Goal: Task Accomplishment & Management: Manage account settings

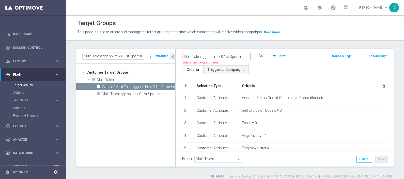
scroll to position [129, 0]
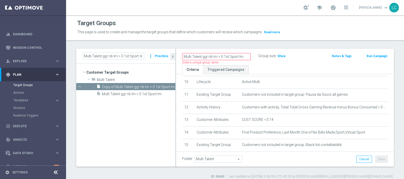
drag, startPoint x: 202, startPoint y: 56, endPoint x: 224, endPoint y: 58, distance: 21.9
click at [224, 58] on input "Multi Talent ggr nb lm > 0 1st Sport lm" at bounding box center [216, 56] width 69 height 7
click at [227, 55] on input "Multi Talent 1st Sport lm" at bounding box center [216, 56] width 69 height 7
type input "Multi Talent 1st Sport lm"
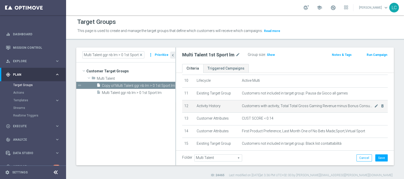
scroll to position [135, 0]
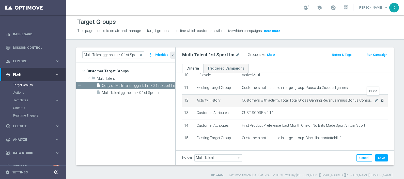
click at [380, 99] on icon "delete_forever" at bounding box center [382, 100] width 4 height 4
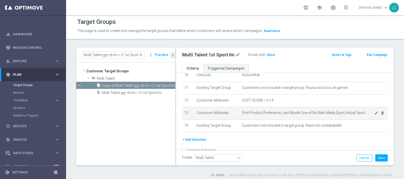
scroll to position [129, 0]
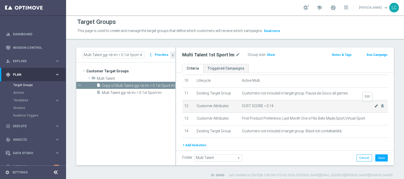
click at [374, 104] on icon "mode_edit" at bounding box center [376, 106] width 4 height 4
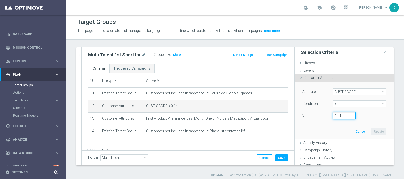
click at [337, 113] on input "0.14" at bounding box center [344, 115] width 23 height 7
type input "0.15"
click at [359, 115] on div "Value 0.15" at bounding box center [343, 116] width 91 height 8
click at [371, 131] on button "Update" at bounding box center [378, 131] width 15 height 7
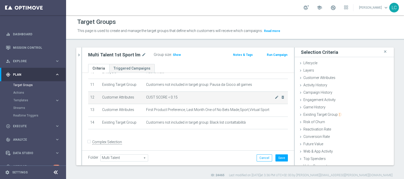
scroll to position [138, 0]
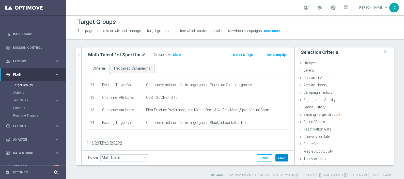
click at [279, 157] on button "Save" at bounding box center [281, 157] width 12 height 7
click at [174, 55] on span "Show" at bounding box center [177, 55] width 8 height 4
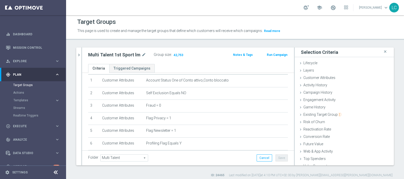
scroll to position [138, 0]
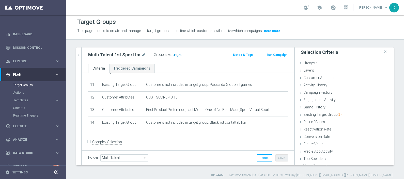
click at [174, 54] on span "42,753" at bounding box center [178, 55] width 11 height 5
click at [77, 56] on icon "chevron_right" at bounding box center [78, 55] width 5 height 5
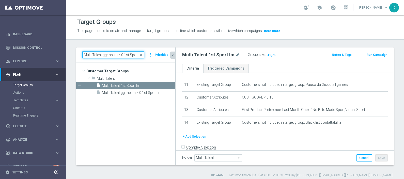
click at [95, 55] on input "Multi Talent ggr nb lm > 0 1st Sport lm" at bounding box center [113, 54] width 62 height 7
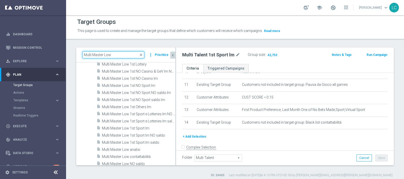
scroll to position [131, 0]
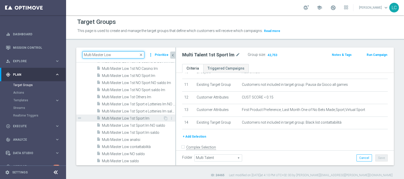
type input "Multi Master Low"
click at [126, 117] on span "Multi Master Low 1st Sport lm" at bounding box center [132, 118] width 61 height 4
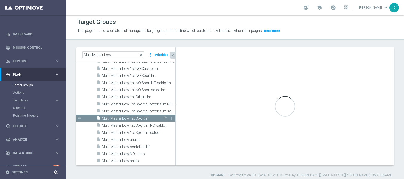
type input "Multi Master Low"
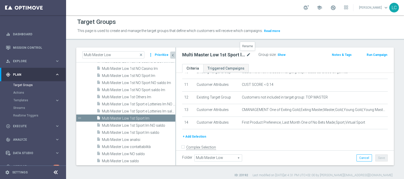
click at [247, 53] on icon "mode_edit" at bounding box center [248, 55] width 5 height 6
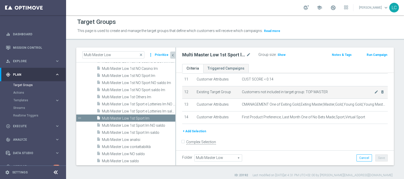
scroll to position [127, 0]
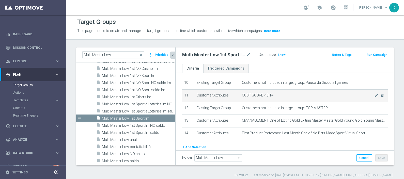
drag, startPoint x: 367, startPoint y: 93, endPoint x: 367, endPoint y: 91, distance: 2.6
click at [367, 91] on td "CUST SCORE < 0.14 mode_edit delete_forever" at bounding box center [314, 95] width 148 height 13
click at [374, 95] on icon "mode_edit" at bounding box center [376, 95] width 4 height 4
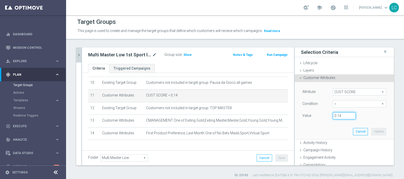
click at [340, 114] on input "0.14" at bounding box center [344, 115] width 23 height 7
type input "0.15"
click at [371, 128] on button "Update" at bounding box center [378, 131] width 15 height 7
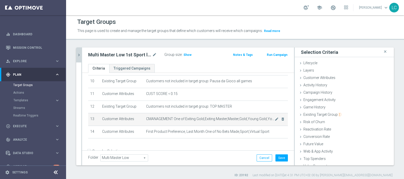
scroll to position [138, 0]
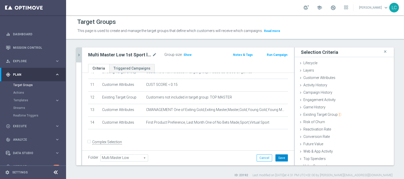
click at [279, 155] on button "Save" at bounding box center [281, 157] width 12 height 7
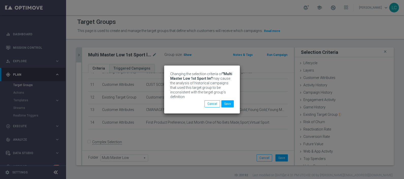
click at [183, 55] on div "Changing the selection criteria of "Multi Master Low 1st Sport lm" may cause th…" at bounding box center [202, 89] width 404 height 179
click at [230, 104] on button "Save" at bounding box center [227, 103] width 12 height 7
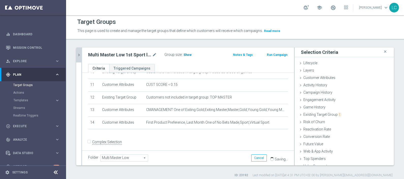
click at [184, 54] on span "Show" at bounding box center [187, 55] width 8 height 4
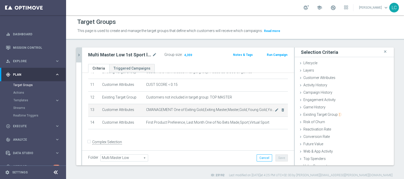
scroll to position [4, 0]
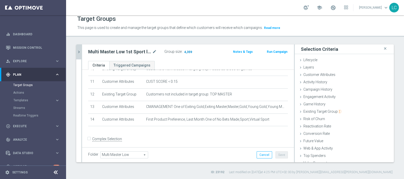
click at [186, 50] on span "4,359" at bounding box center [188, 52] width 9 height 5
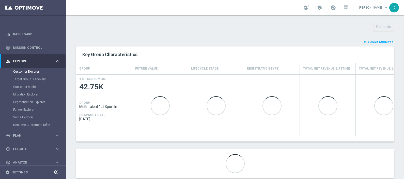
scroll to position [183, 0]
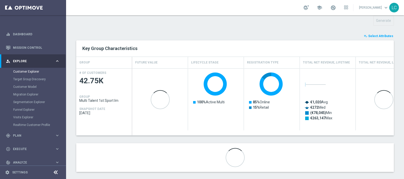
click at [374, 33] on button "playlist_add_check Select Attributes" at bounding box center [378, 36] width 30 height 6
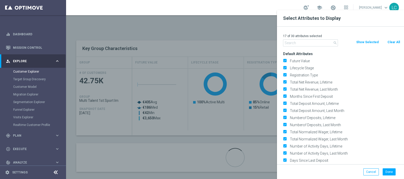
click at [394, 43] on button "Clear All" at bounding box center [393, 42] width 13 height 6
checkbox input "false"
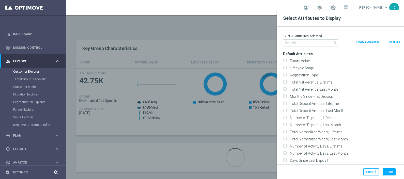
checkbox input "false"
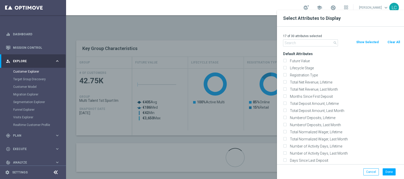
checkbox input "false"
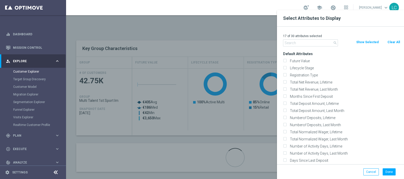
checkbox input "false"
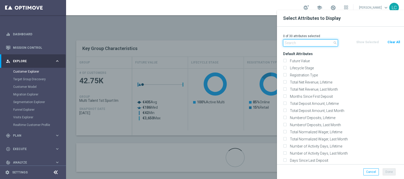
click at [298, 45] on input "text" at bounding box center [310, 42] width 55 height 7
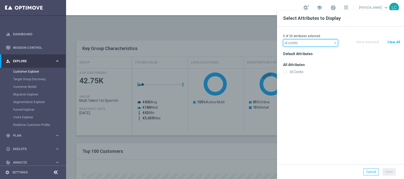
type input "id conto"
click at [290, 75] on div "Id Conto" at bounding box center [341, 71] width 125 height 7
click at [291, 72] on label "Id Conto" at bounding box center [344, 72] width 112 height 5
click at [286, 72] on input "Id Conto" at bounding box center [284, 72] width 3 height 3
checkbox input "true"
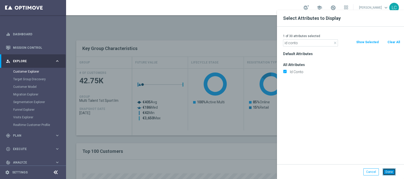
click at [385, 173] on button "Done" at bounding box center [389, 171] width 13 height 7
type input "Search"
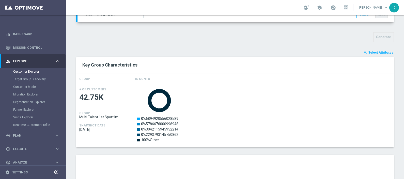
scroll to position [282, 0]
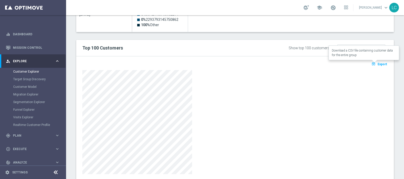
click at [372, 65] on button "open_in_browser Export" at bounding box center [379, 64] width 17 height 7
click at [246, 84] on div at bounding box center [234, 122] width 305 height 104
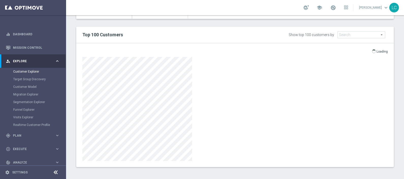
click at [371, 50] on span at bounding box center [373, 51] width 5 height 5
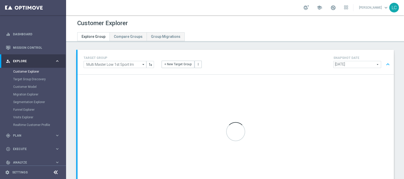
scroll to position [7, 0]
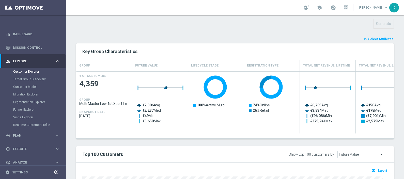
scroll to position [179, 0]
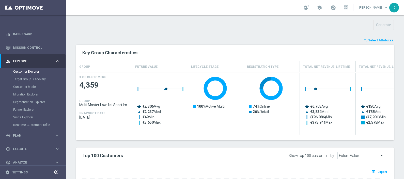
click at [376, 41] on span "Select Attributes" at bounding box center [380, 41] width 25 height 4
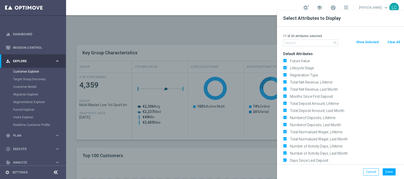
click at [395, 43] on button "Clear All" at bounding box center [393, 42] width 13 height 6
checkbox input "false"
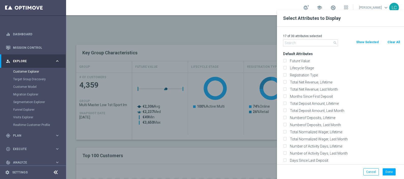
checkbox input "false"
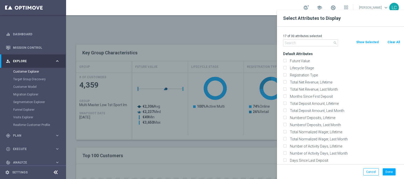
checkbox input "false"
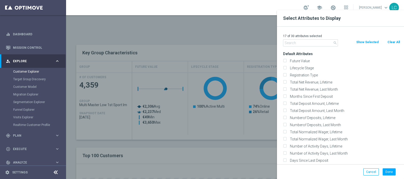
checkbox input "false"
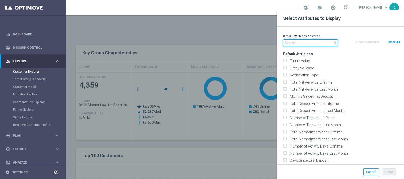
click at [313, 40] on input "text" at bounding box center [310, 42] width 55 height 7
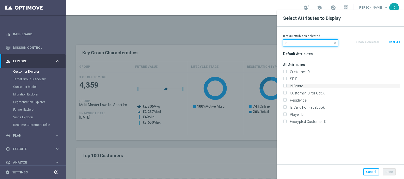
type input "id"
click at [289, 87] on label "Id Conto" at bounding box center [344, 86] width 112 height 5
click at [286, 87] on input "Id Conto" at bounding box center [284, 86] width 3 height 3
checkbox input "true"
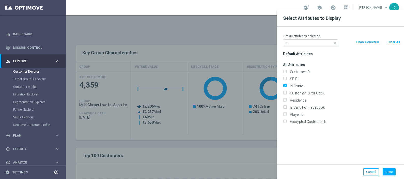
click at [381, 173] on div "Done" at bounding box center [388, 171] width 19 height 7
click at [384, 173] on button "Done" at bounding box center [389, 171] width 13 height 7
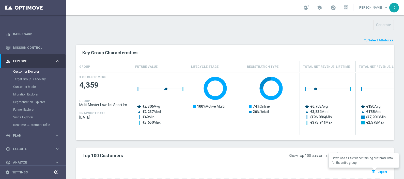
type input "Search"
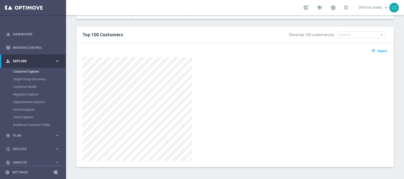
scroll to position [237, 0]
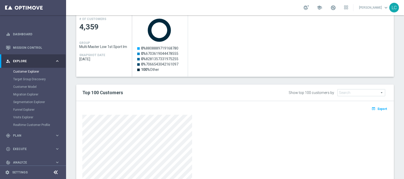
click at [365, 107] on div "open_in_browser Export" at bounding box center [234, 110] width 313 height 6
click at [377, 108] on span "Export" at bounding box center [381, 109] width 9 height 4
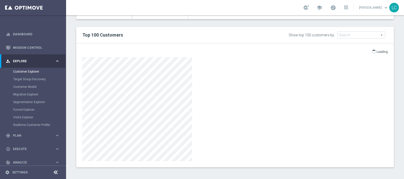
scroll to position [295, 0]
